Goal: Task Accomplishment & Management: Manage account settings

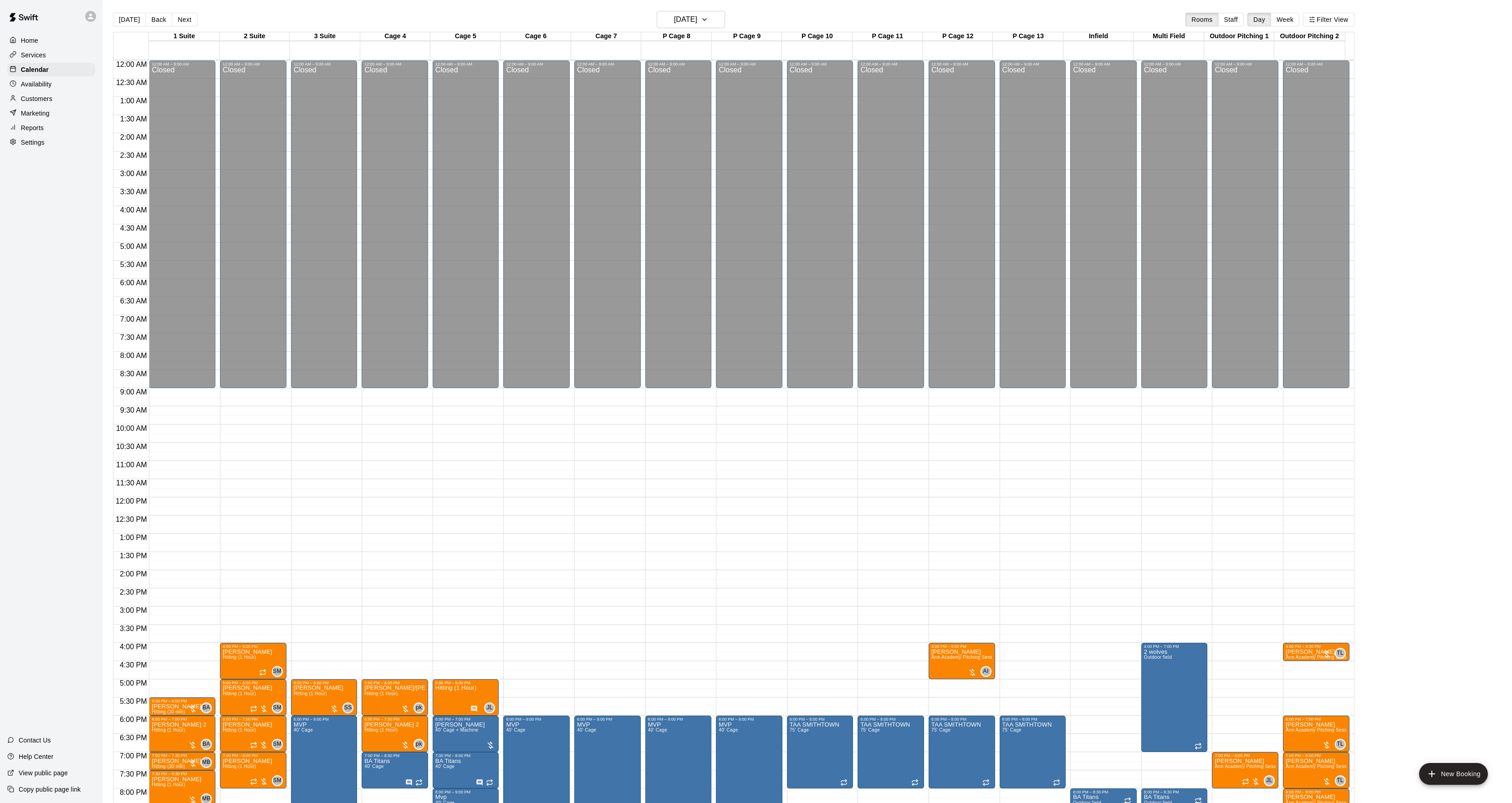
scroll to position [93, 0]
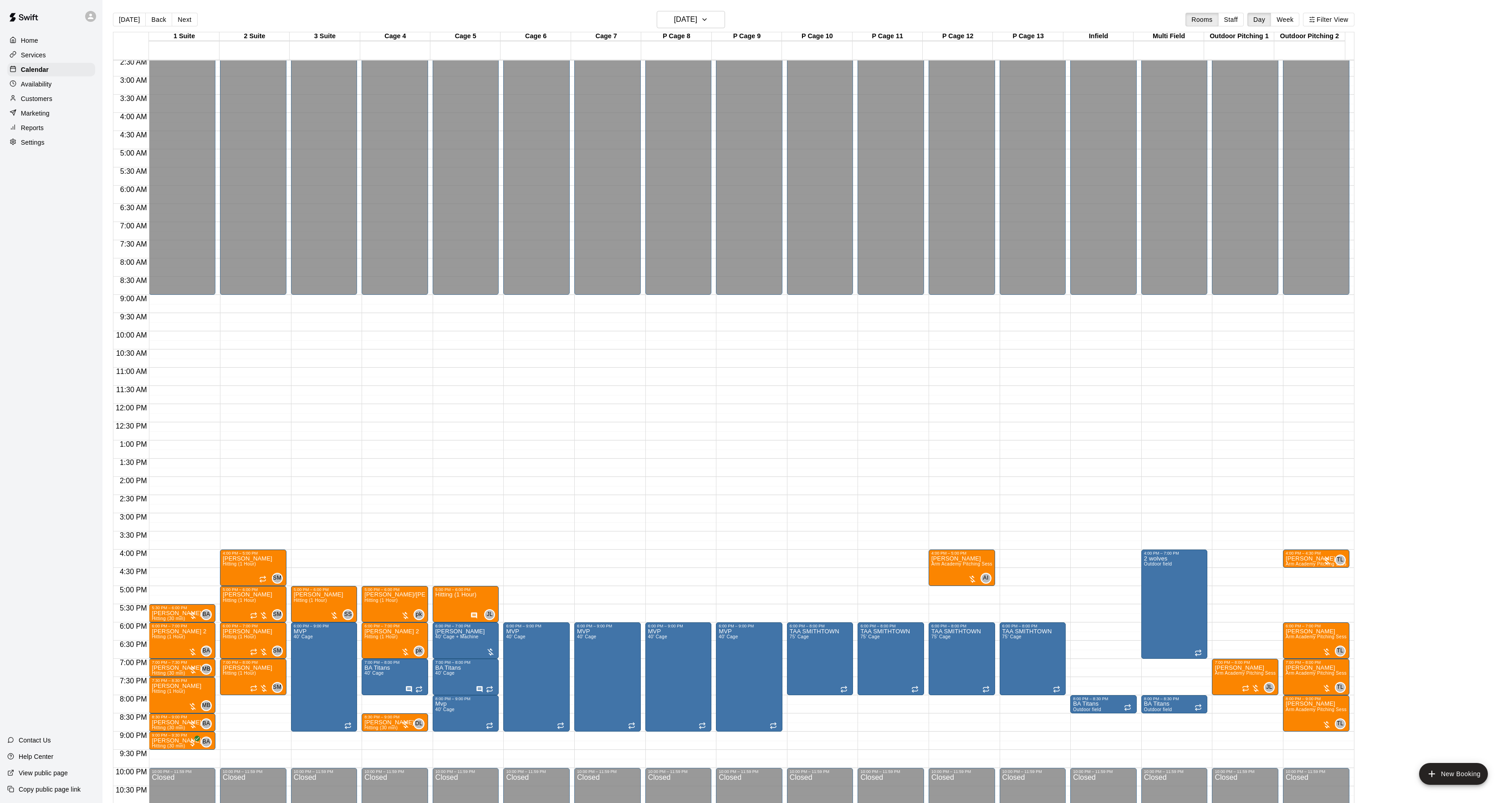
click at [714, 30] on div "[DATE] Back [DATE][DATE] Rooms Staff Day Week Filter View" at bounding box center [734, 21] width 1241 height 21
click at [705, 27] on button "[DATE]" at bounding box center [690, 20] width 68 height 18
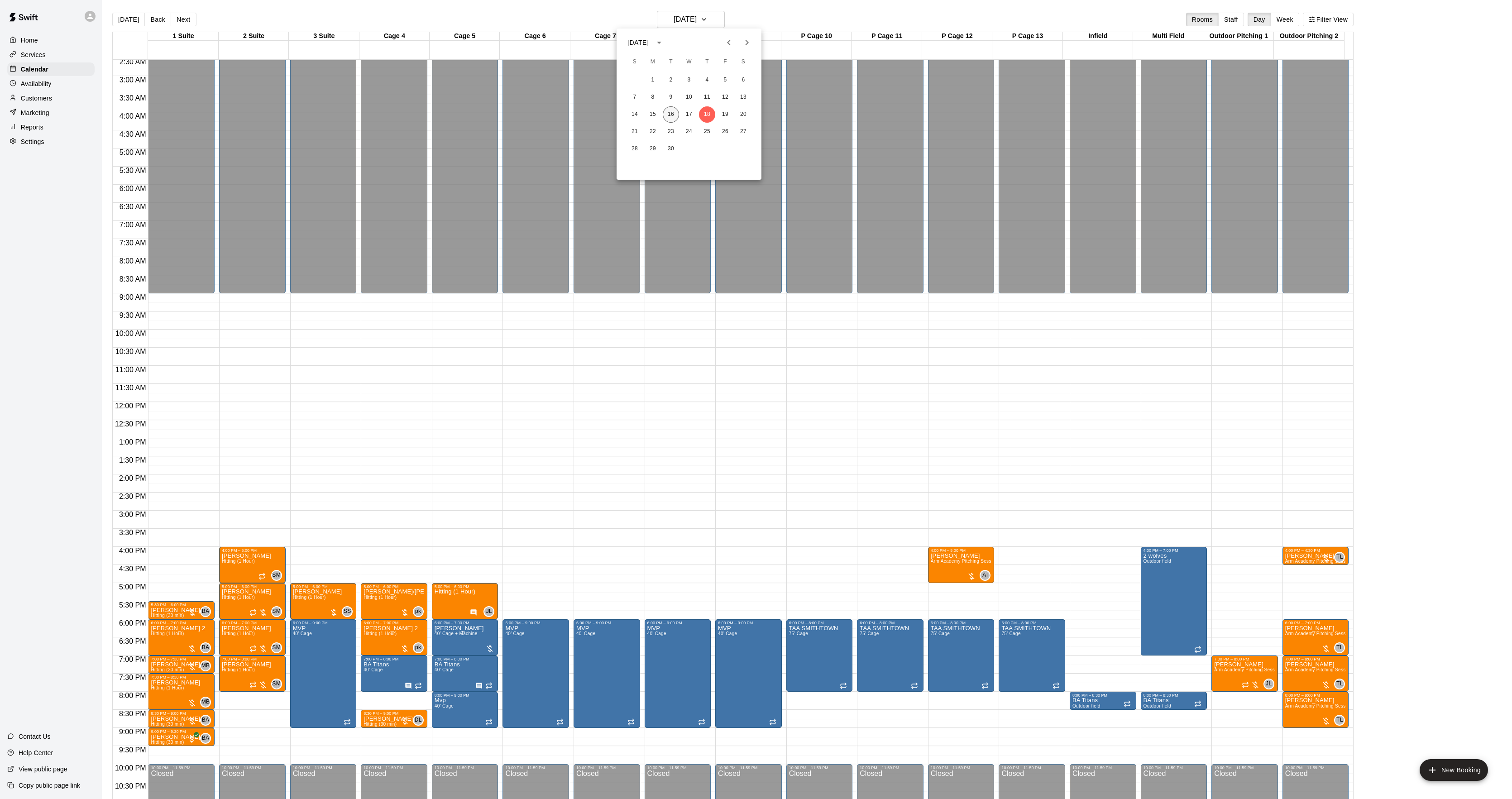
click at [668, 120] on button "16" at bounding box center [671, 114] width 16 height 16
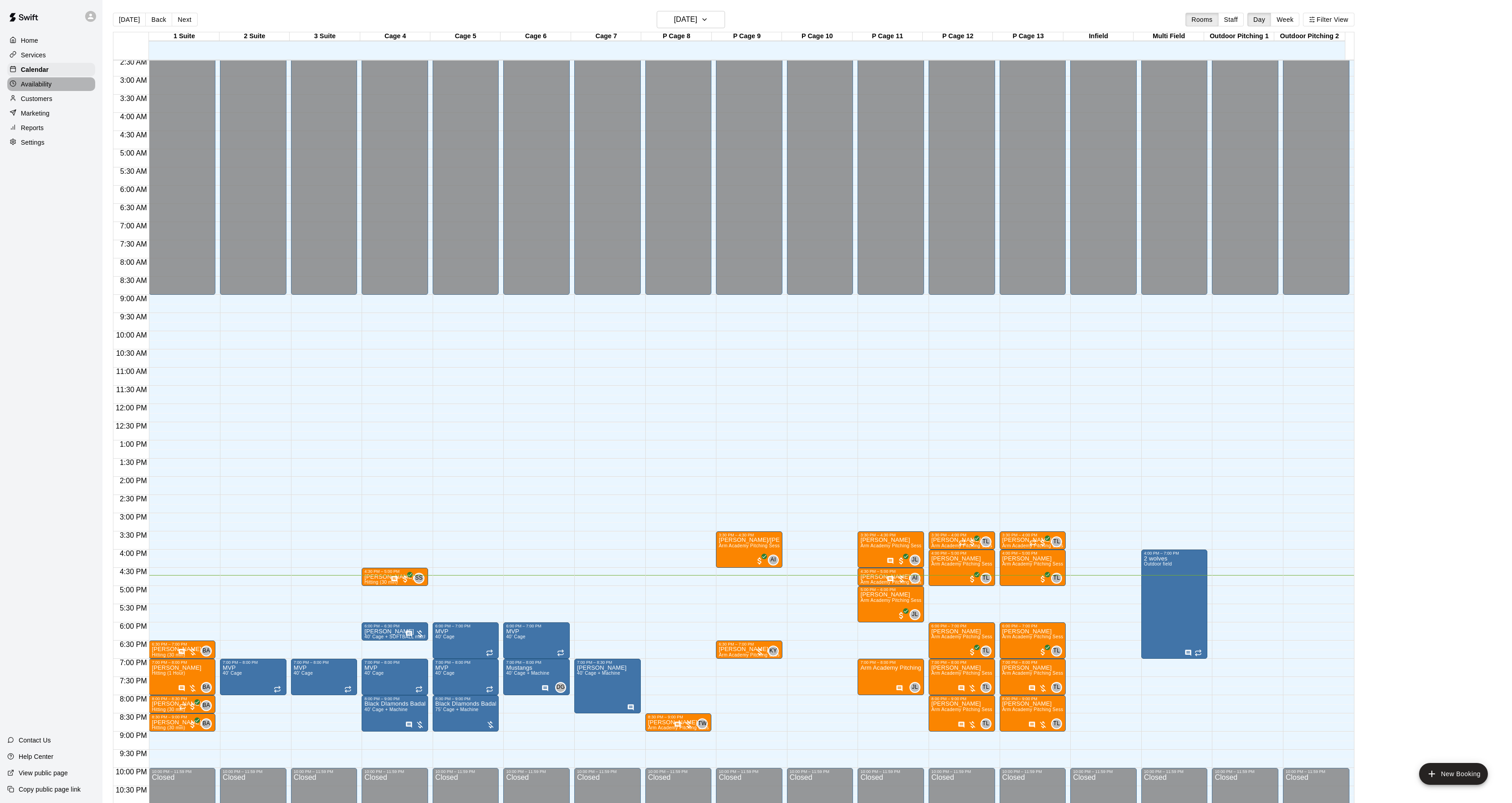
click at [21, 88] on p "Availability" at bounding box center [36, 84] width 31 height 9
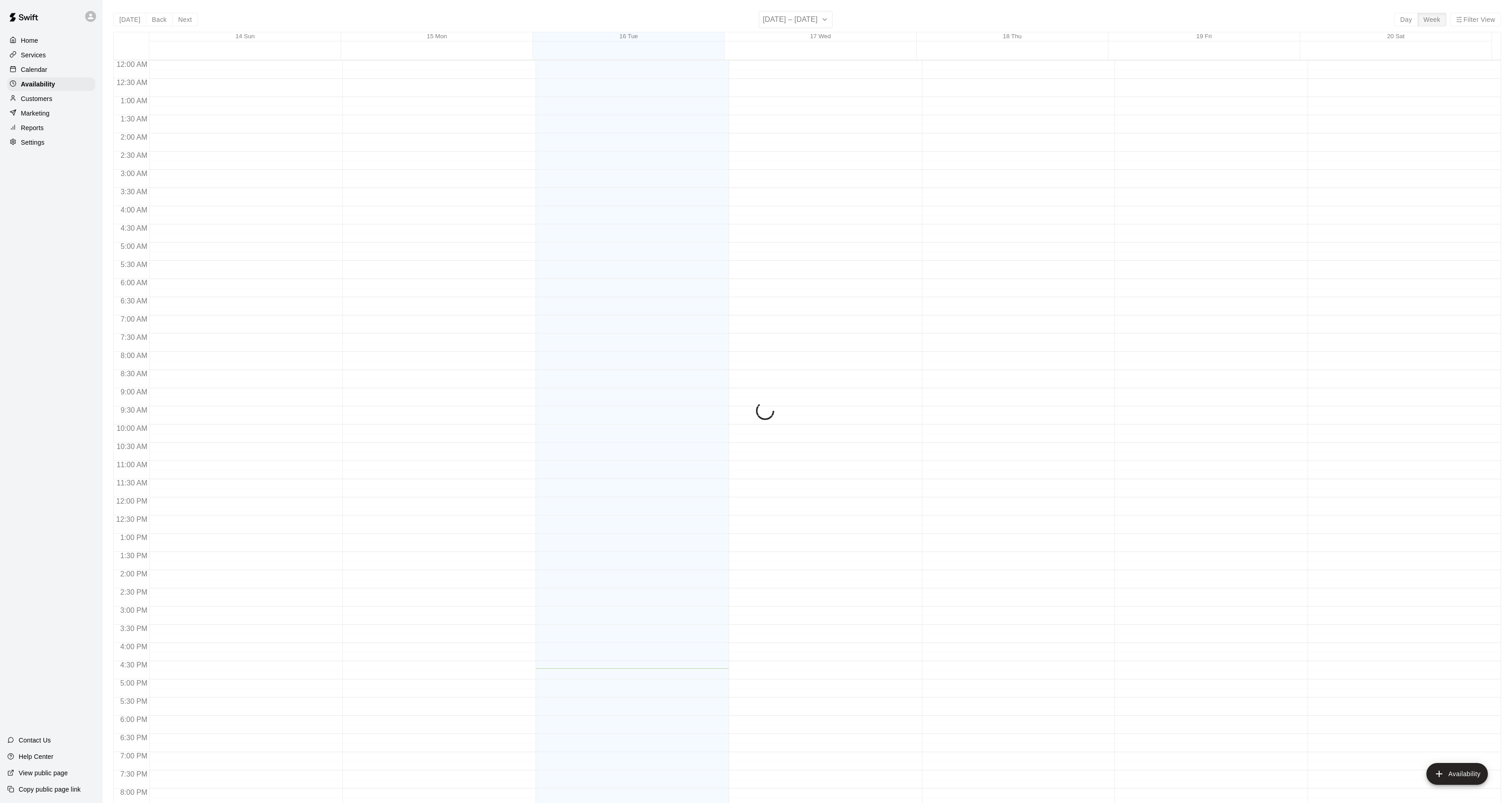
scroll to position [121, 0]
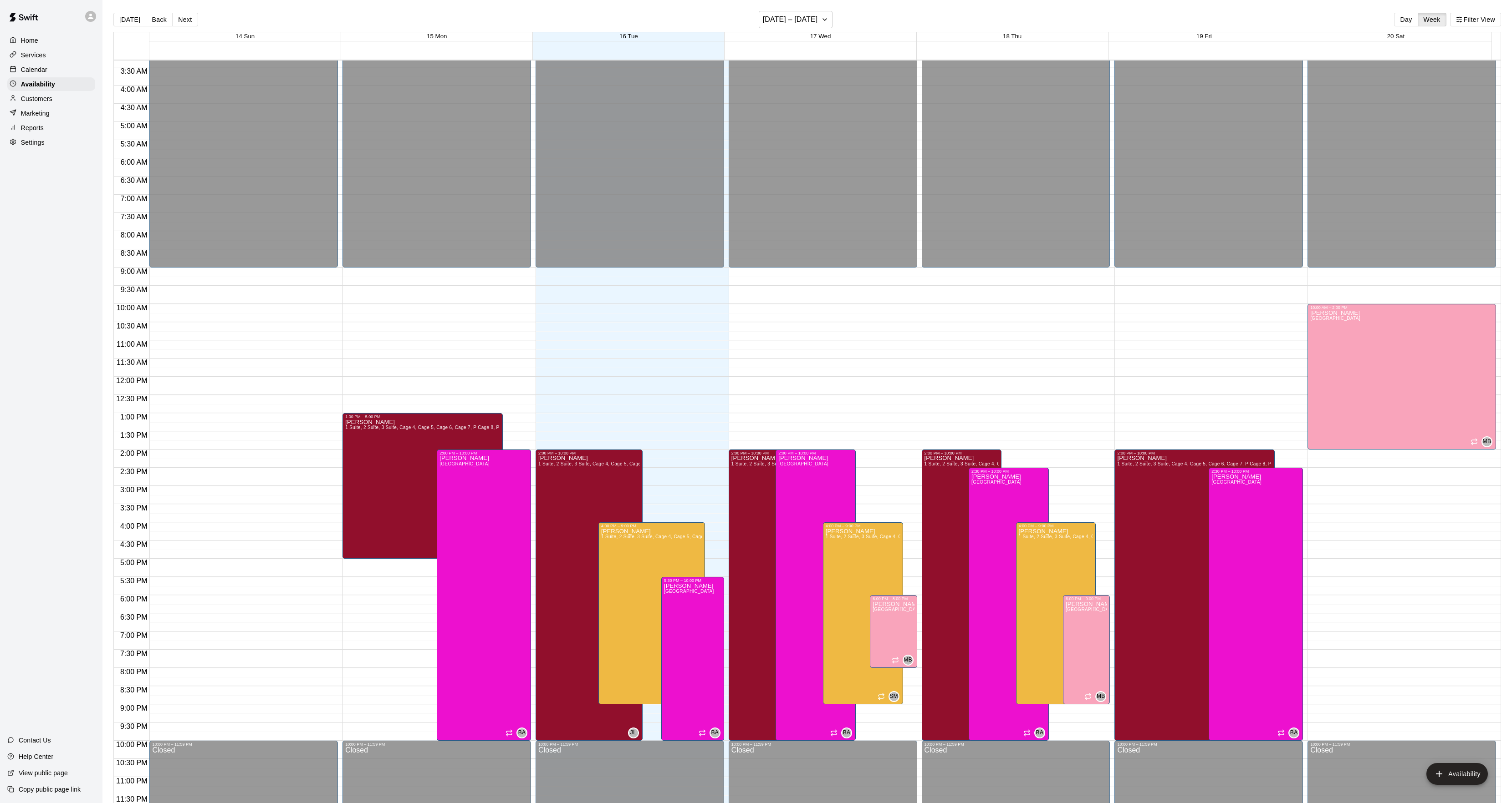
click at [55, 68] on div "Calendar" at bounding box center [51, 70] width 88 height 14
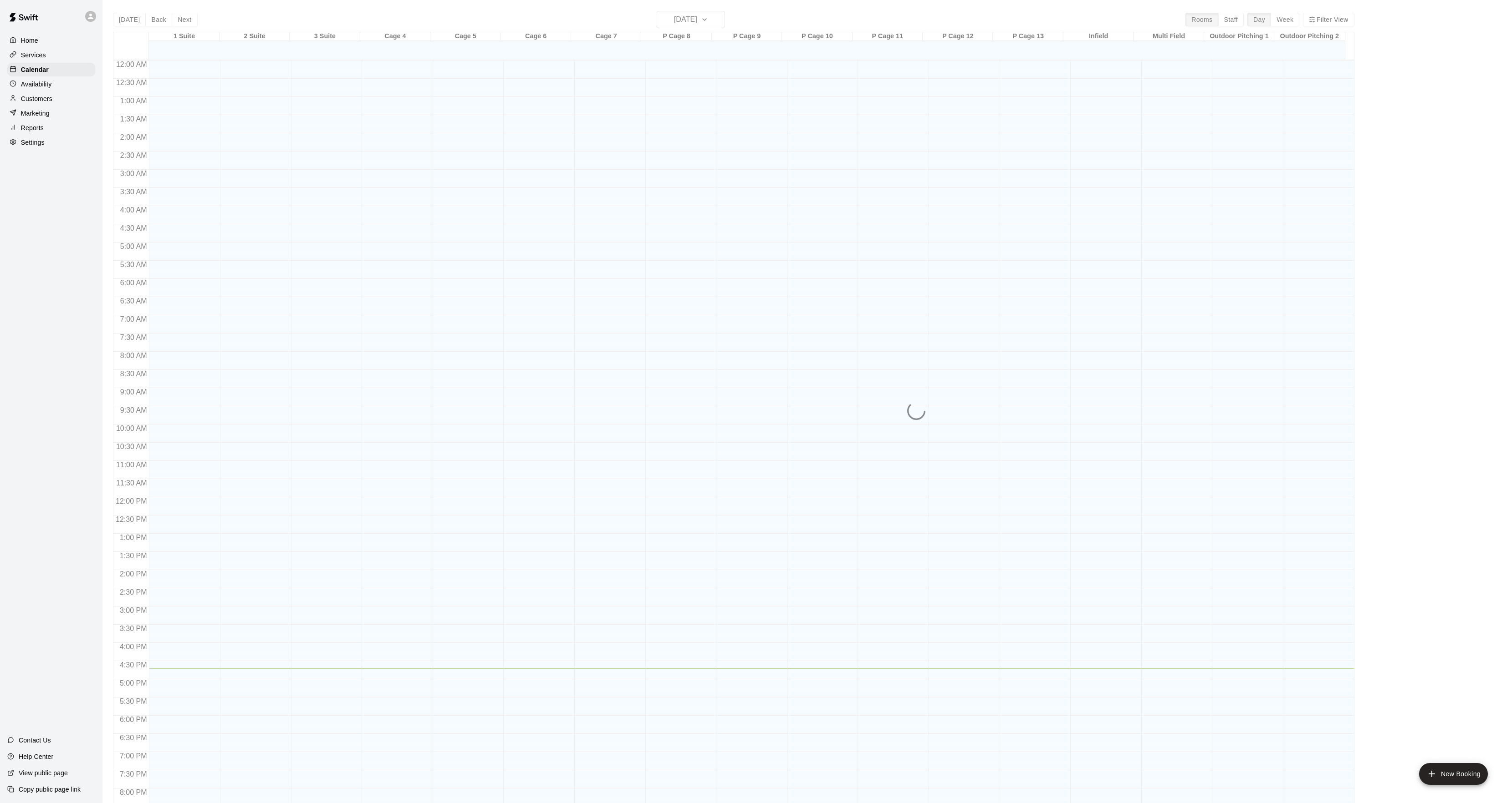
scroll to position [93, 0]
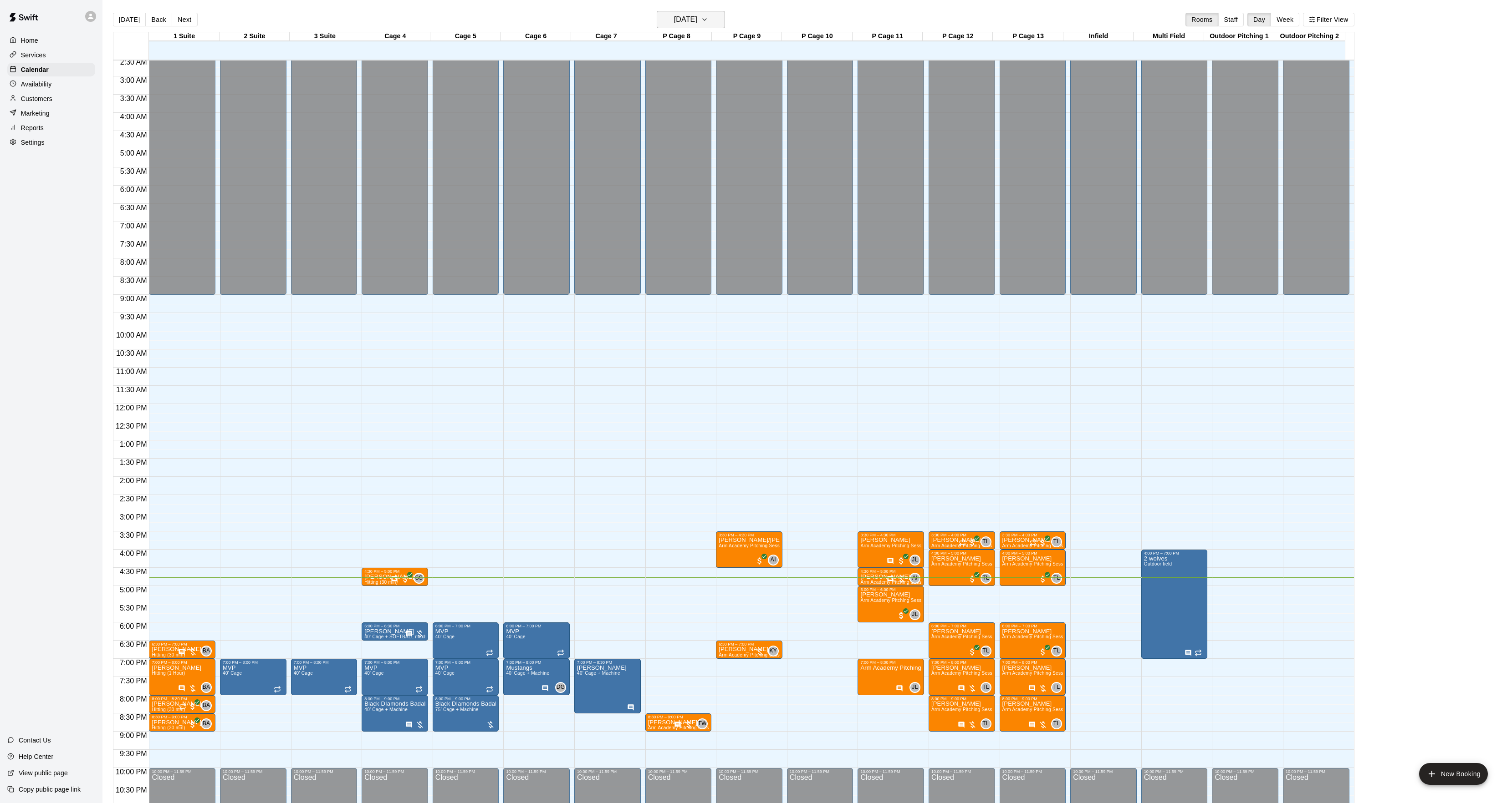
click at [674, 19] on h6 "[DATE]" at bounding box center [686, 20] width 23 height 13
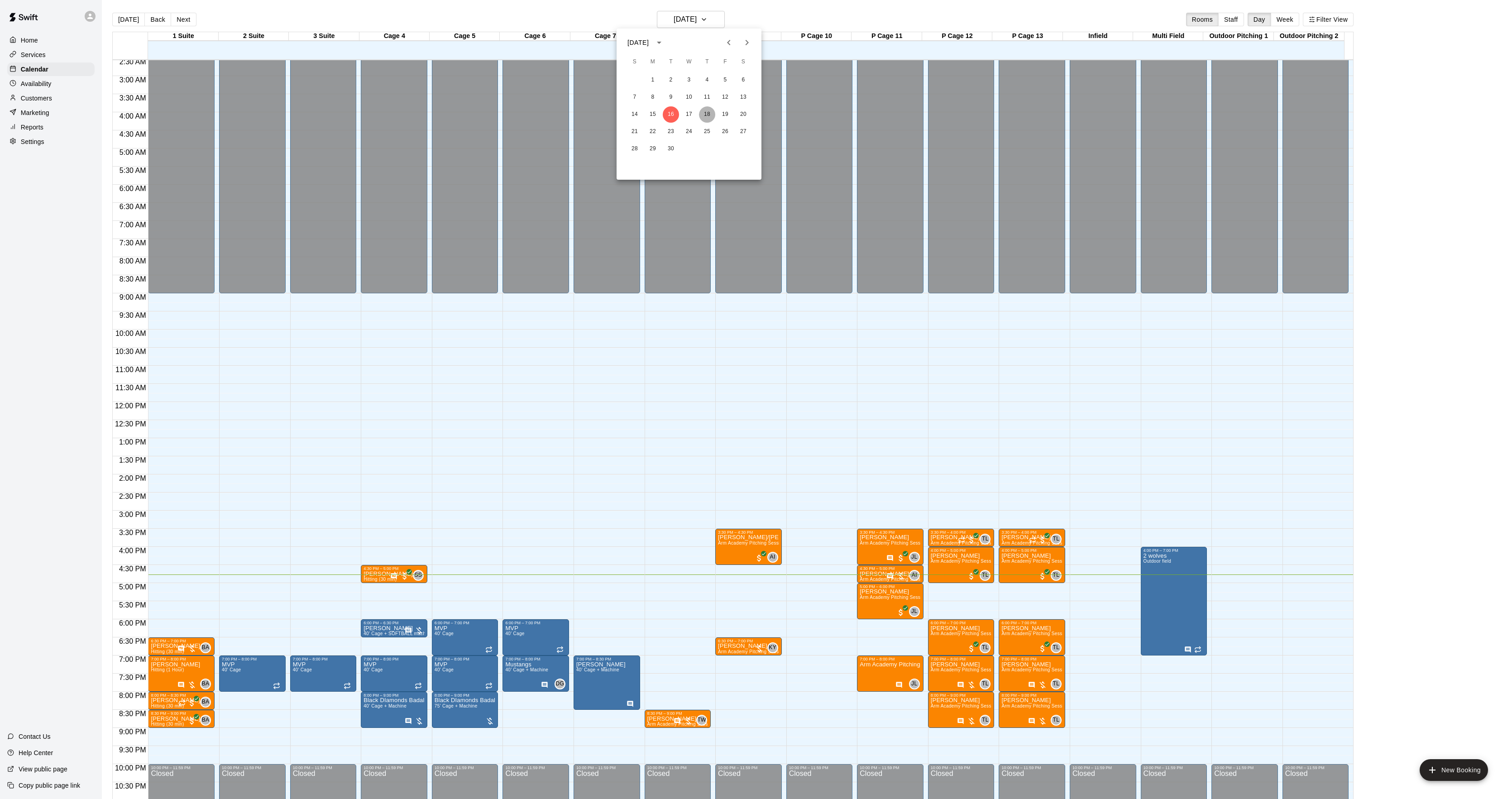
click at [702, 113] on button "18" at bounding box center [707, 114] width 16 height 16
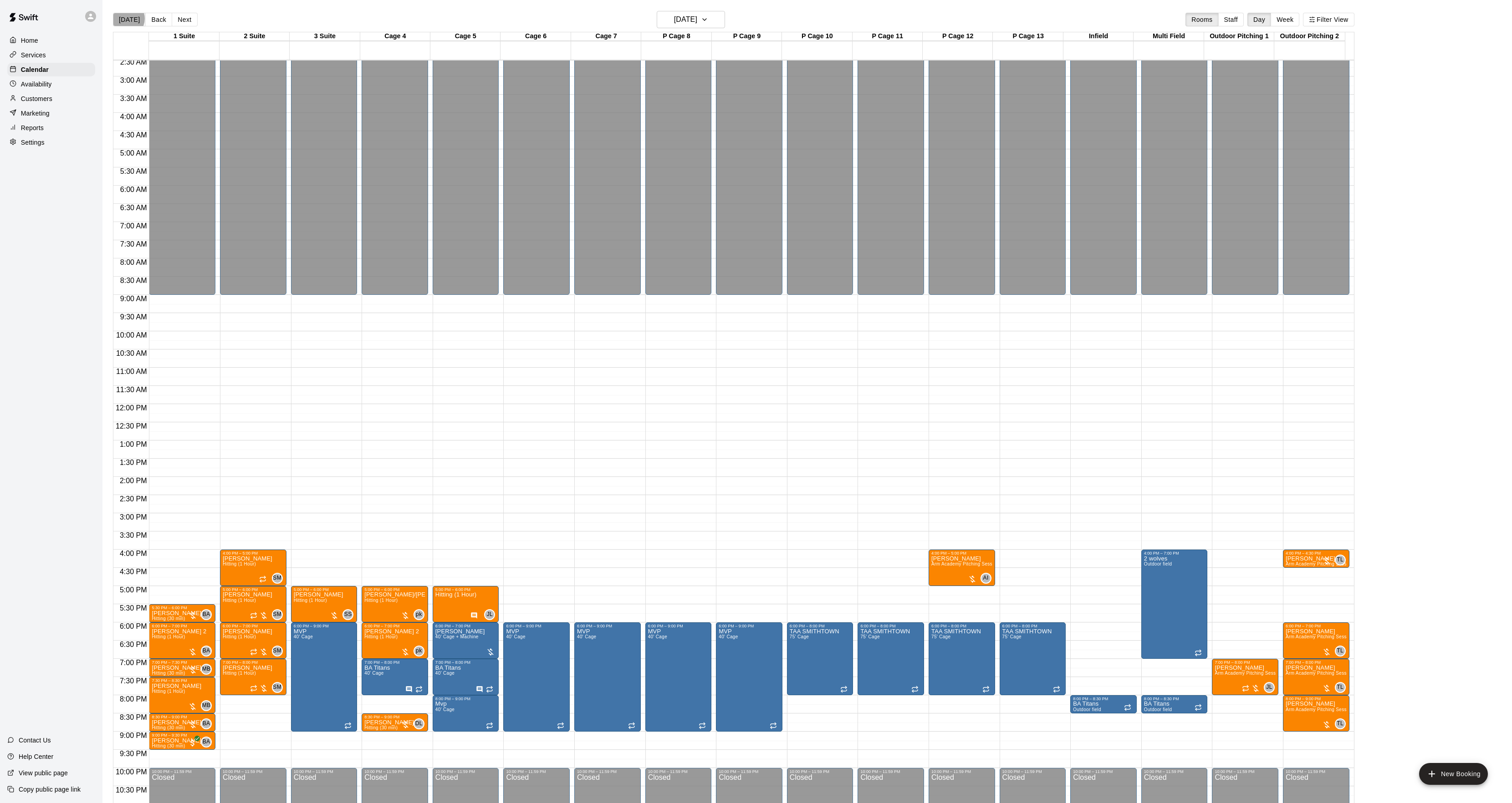
click at [126, 19] on button "[DATE]" at bounding box center [129, 20] width 33 height 14
